Goal: Task Accomplishment & Management: Manage account settings

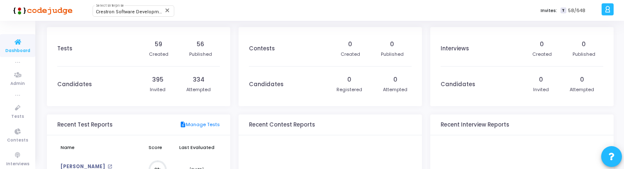
click at [612, 9] on div at bounding box center [608, 9] width 12 height 12
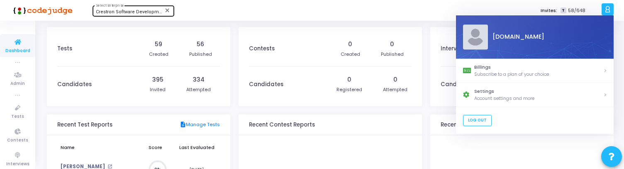
click at [126, 14] on span "Crestron Software Development India Pvt. Ltd. (644)" at bounding box center [152, 11] width 113 height 5
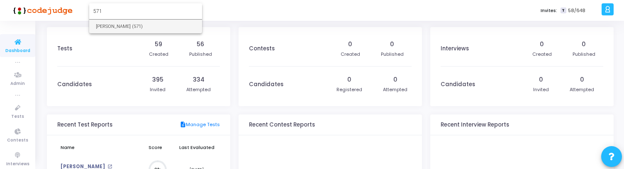
type input "571"
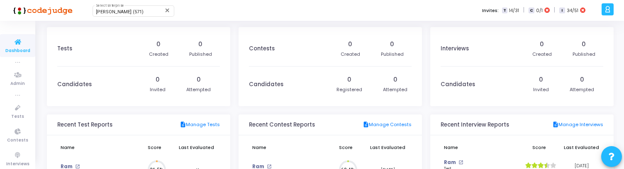
scroll to position [18, 9]
click at [610, 10] on icon at bounding box center [608, 10] width 6 height 10
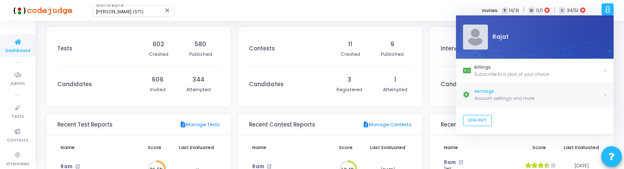
click at [538, 95] on div "Account settings and more" at bounding box center [539, 98] width 129 height 7
select select "91"
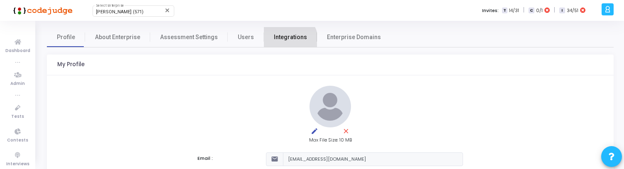
click at [283, 40] on span "Integrations" at bounding box center [290, 37] width 33 height 9
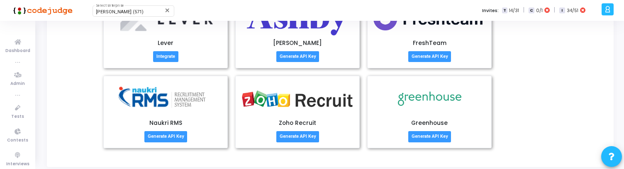
scroll to position [118, 0]
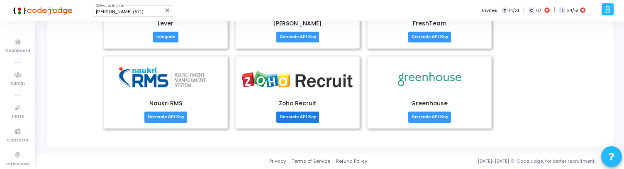
click at [293, 118] on button "Generate API Key" at bounding box center [297, 116] width 43 height 11
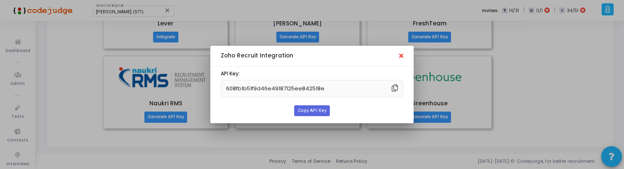
scroll to position [0, 0]
click at [276, 89] on span "608fb1b51f9d46e49187125ee842518e" at bounding box center [275, 88] width 108 height 17
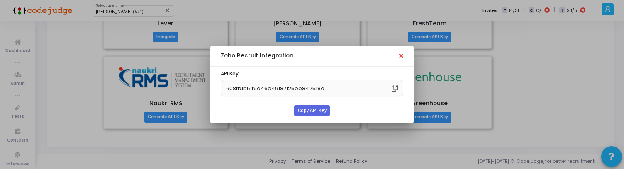
click at [279, 87] on span "608fb1b51f9d46e49187125ee842518e" at bounding box center [275, 88] width 108 height 17
click at [402, 56] on icon at bounding box center [401, 55] width 4 height 5
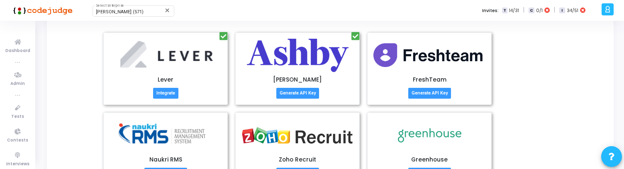
scroll to position [63, 0]
